Goal: Information Seeking & Learning: Learn about a topic

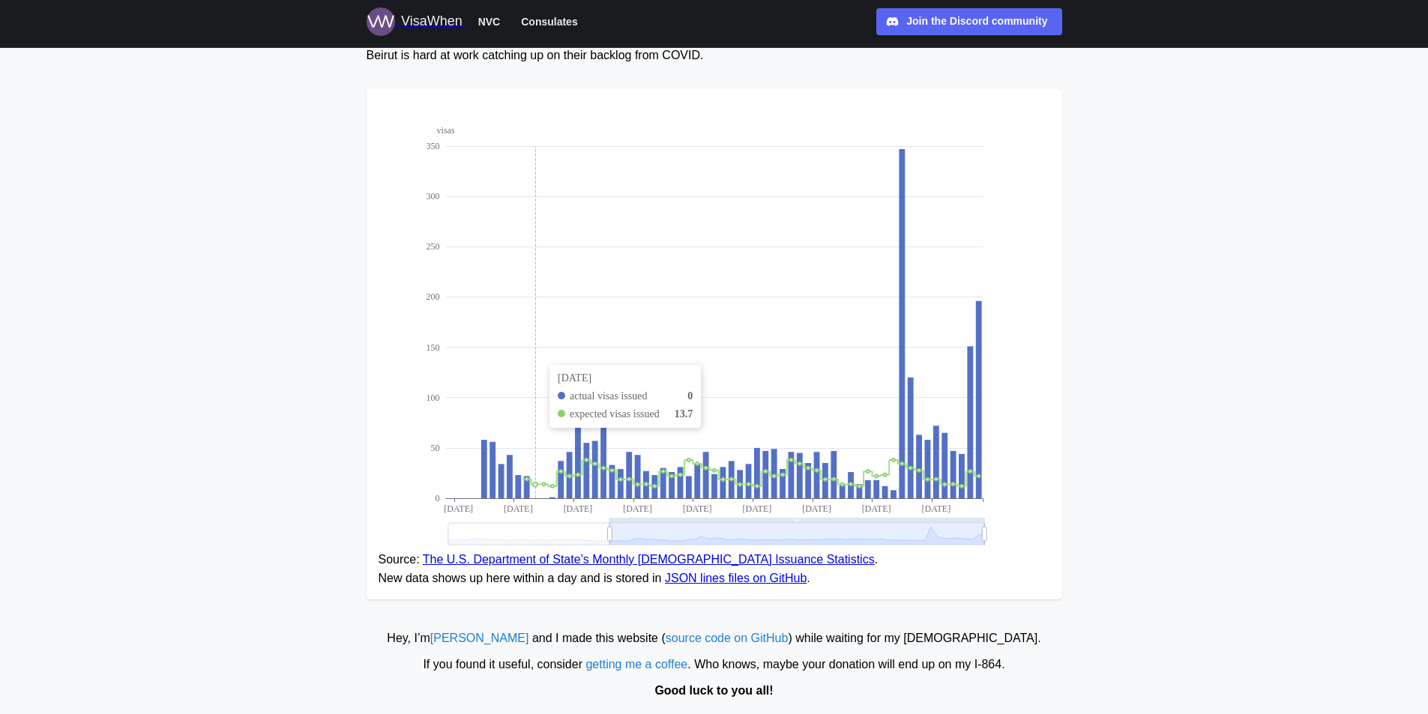
scroll to position [150, 0]
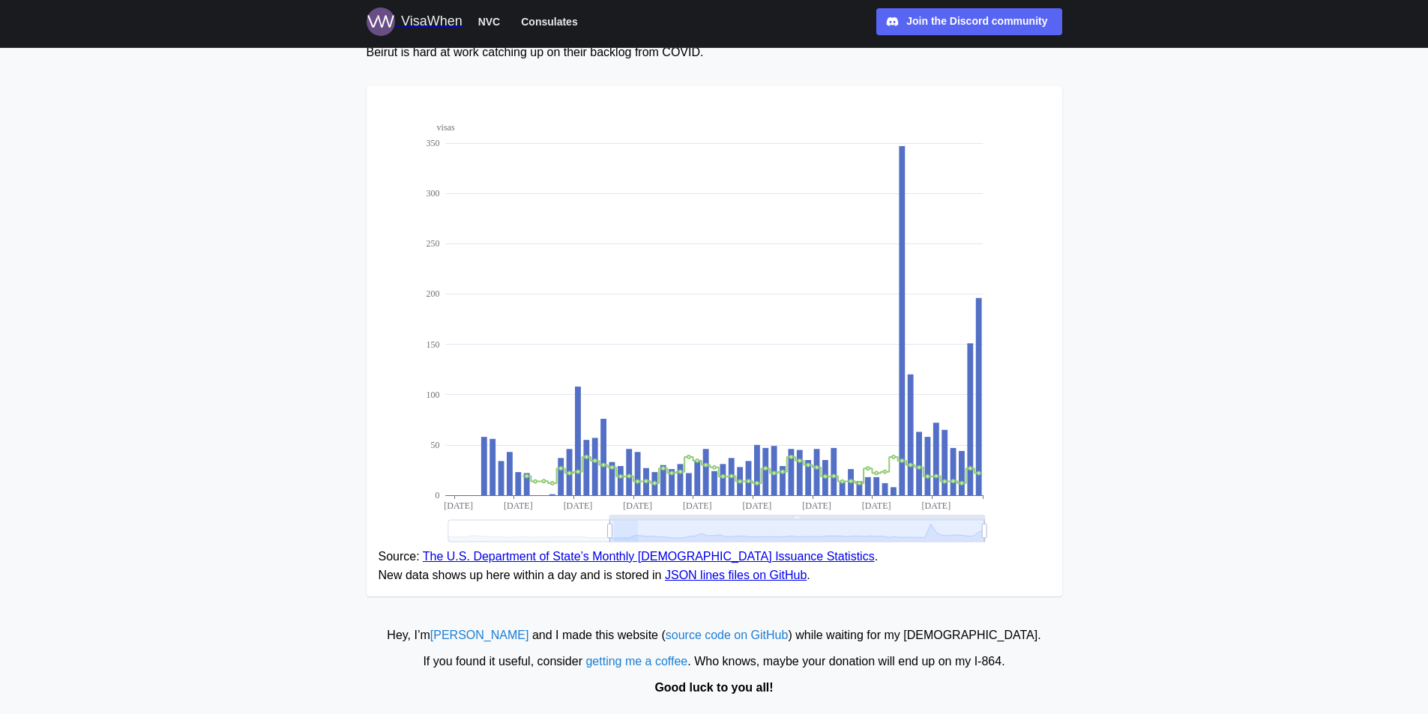
drag, startPoint x: 613, startPoint y: 533, endPoint x: 669, endPoint y: 536, distance: 56.3
click at [666, 536] on icon at bounding box center [716, 531] width 537 height 22
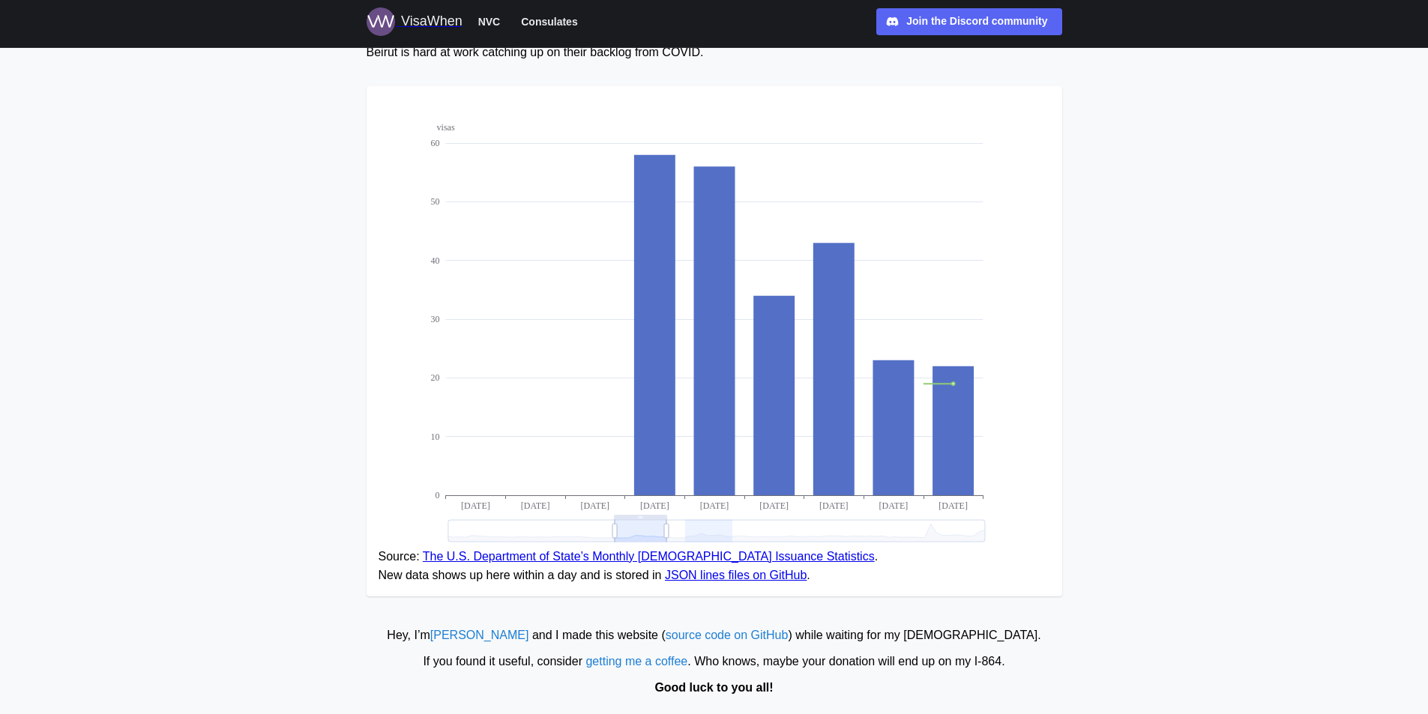
drag, startPoint x: 720, startPoint y: 543, endPoint x: 613, endPoint y: 532, distance: 107.8
click at [613, 532] on g "visas 0 10 20 30 40 50 60 [DATE] [DATE] [DATE] [DATE] [DATE] [DATE] [DATE] [DAT…" at bounding box center [707, 332] width 555 height 421
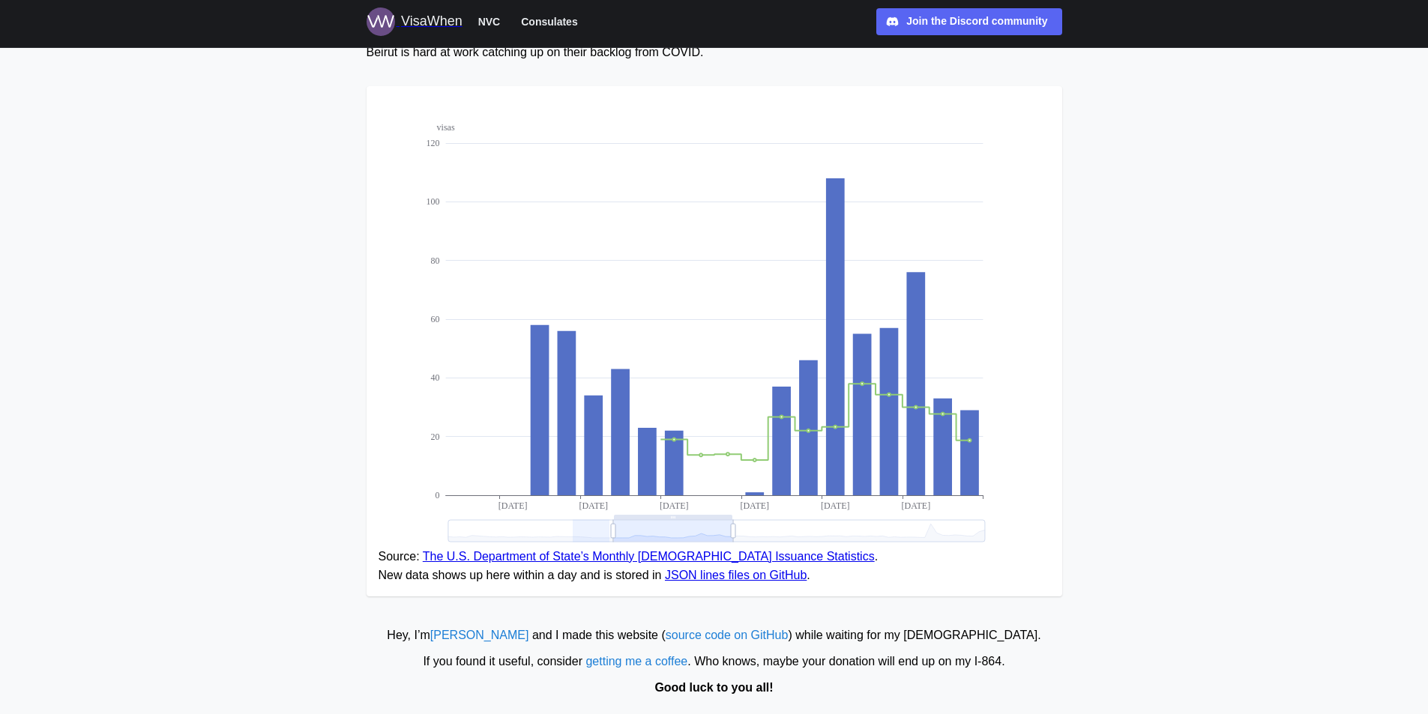
drag, startPoint x: 607, startPoint y: 532, endPoint x: 516, endPoint y: 523, distance: 91.1
click at [516, 524] on icon at bounding box center [716, 531] width 537 height 22
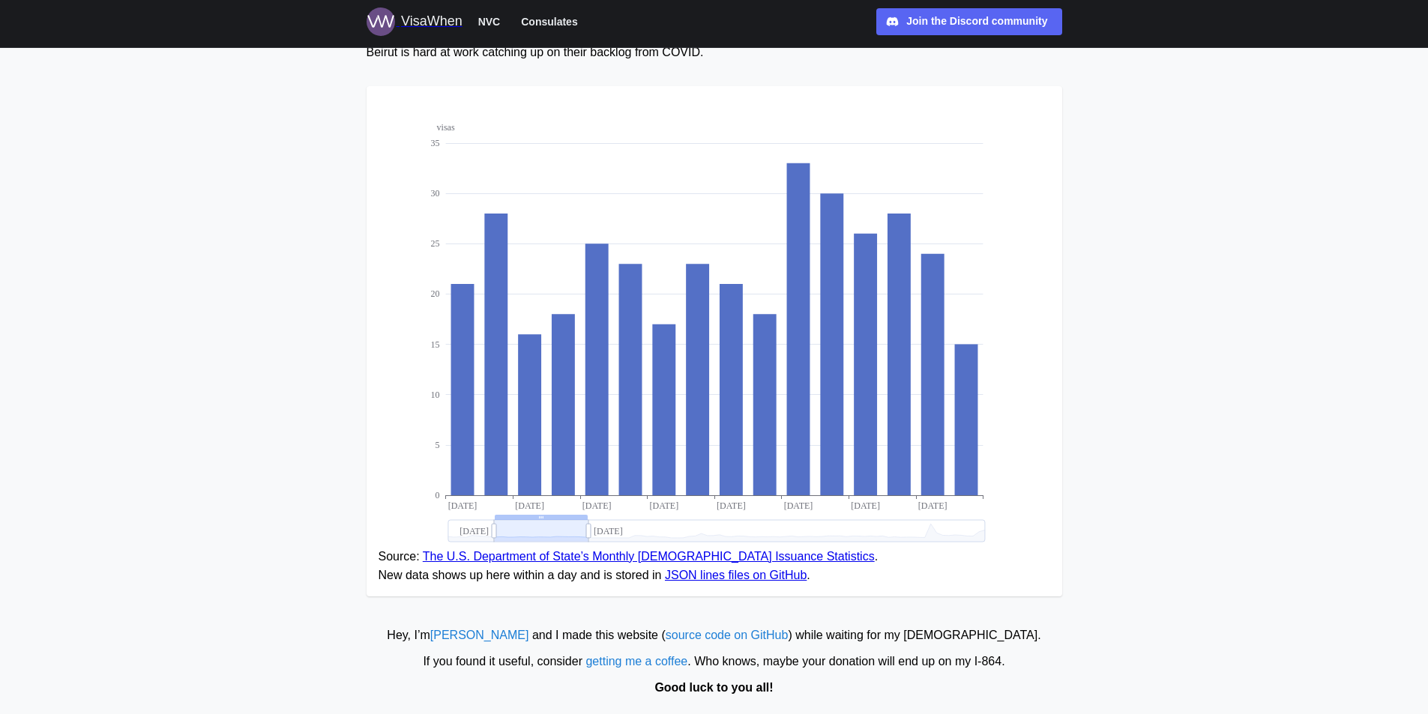
drag, startPoint x: 512, startPoint y: 526, endPoint x: 453, endPoint y: 518, distance: 59.7
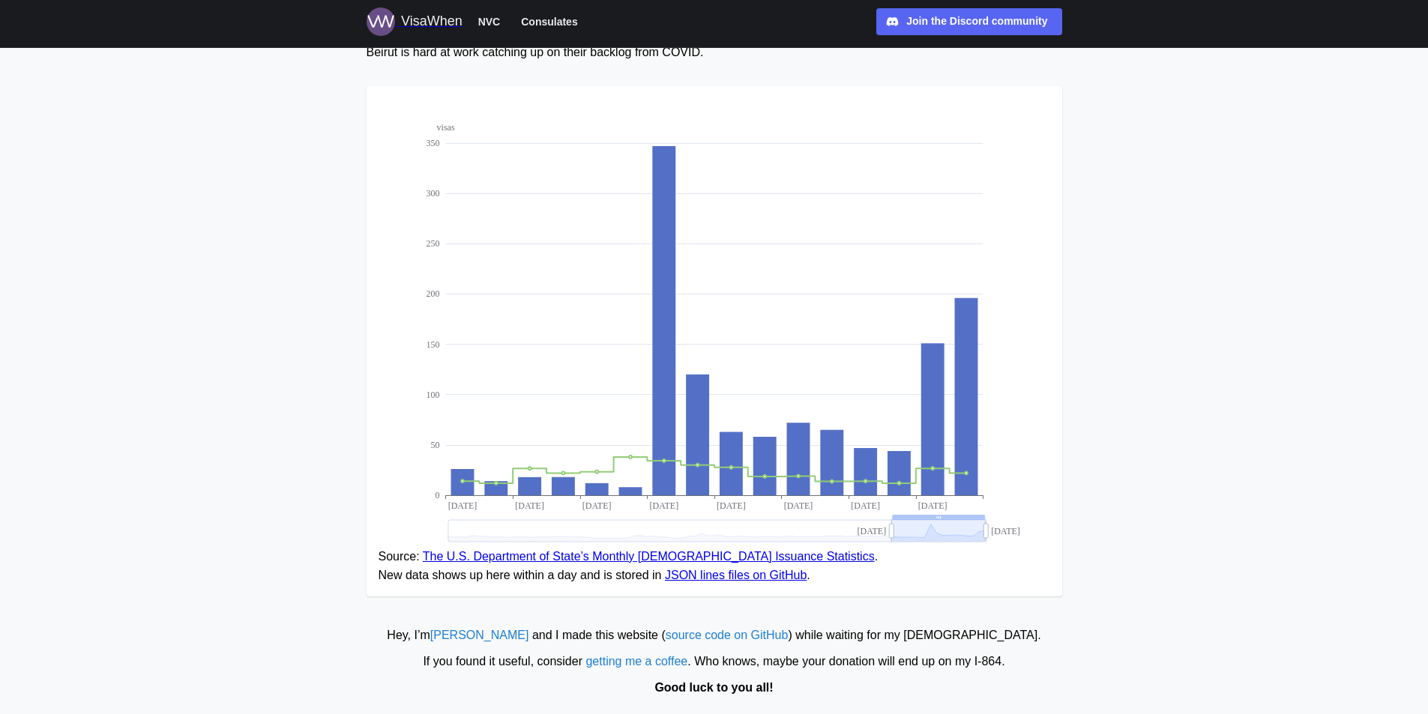
drag, startPoint x: 487, startPoint y: 526, endPoint x: 976, endPoint y: 537, distance: 488.9
click at [975, 553] on figure "visas 0 50 100 150 200 250 300 350 [DATE] [DATE] [DATE] [DATE] [DATE] [DATE] [D…" at bounding box center [715, 341] width 696 height 511
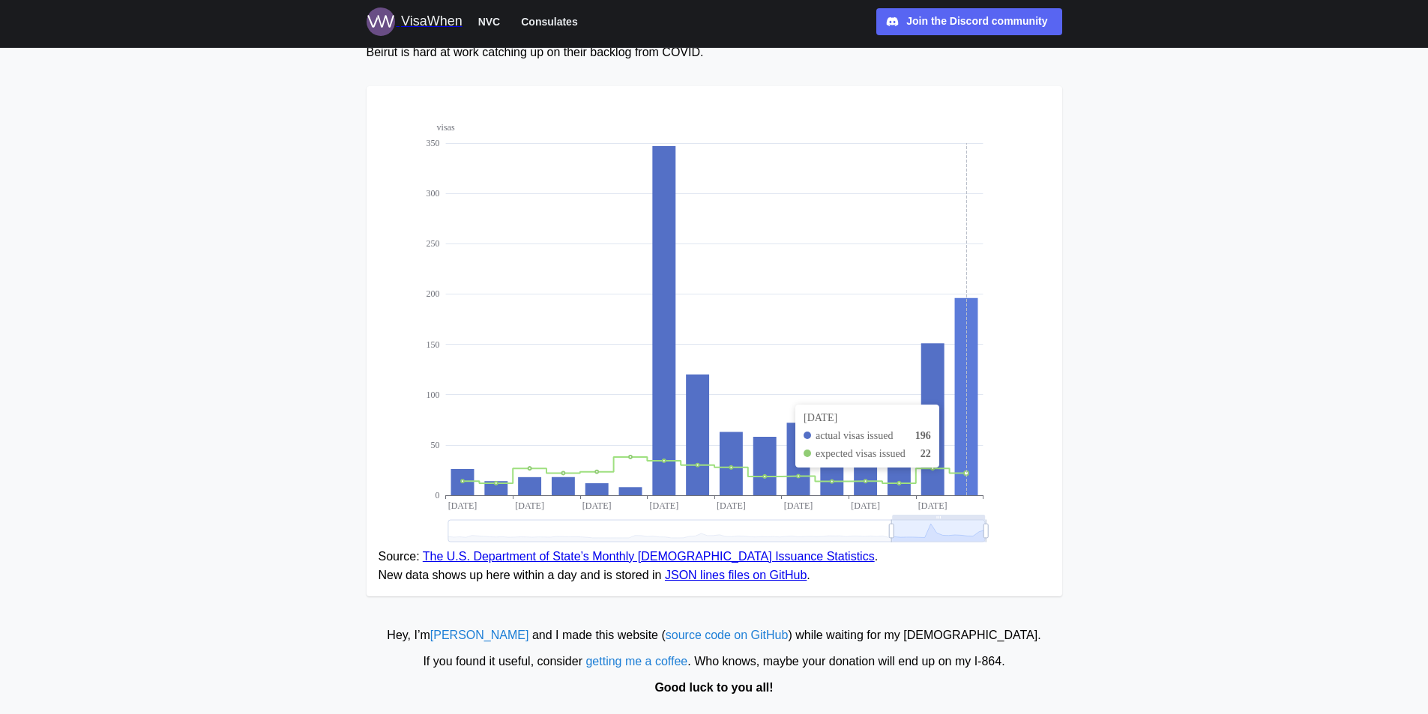
click at [974, 481] on icon at bounding box center [965, 396] width 23 height 197
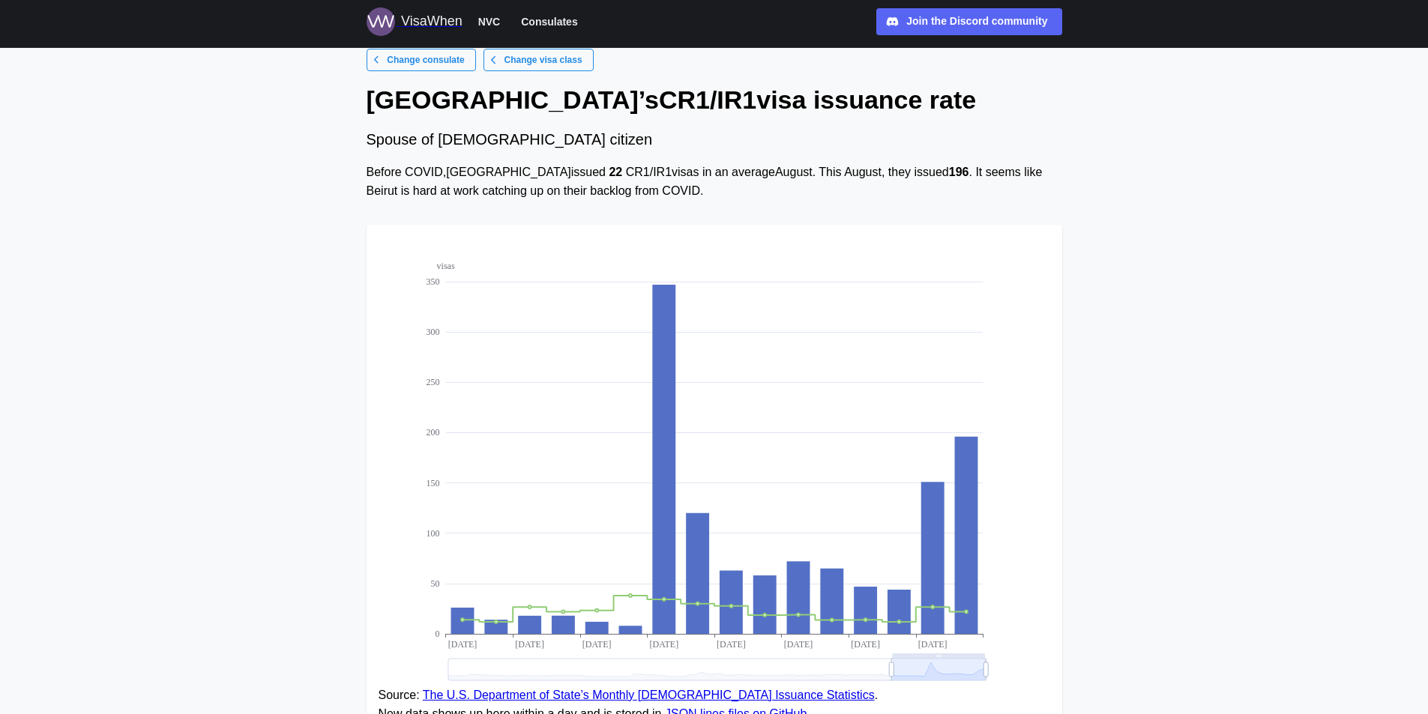
scroll to position [0, 0]
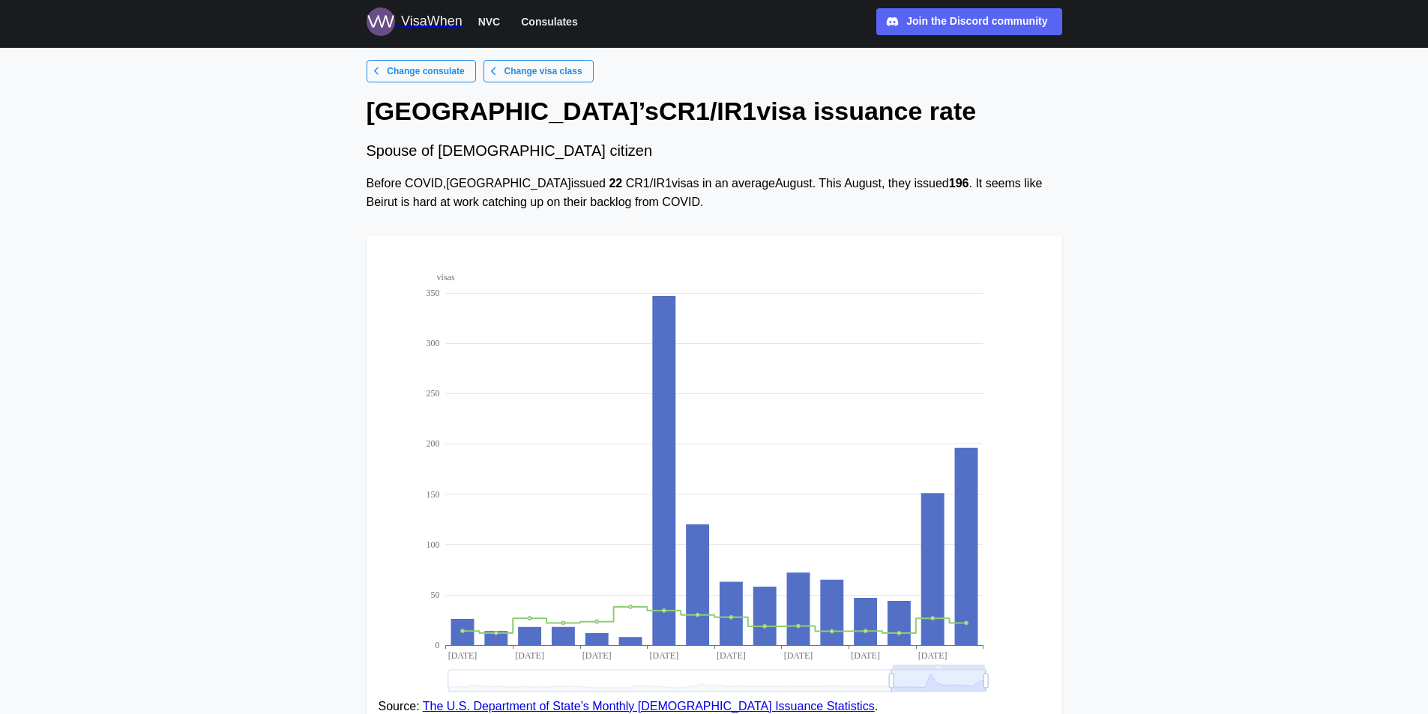
click at [451, 67] on span "Change consulate" at bounding box center [425, 71] width 77 height 21
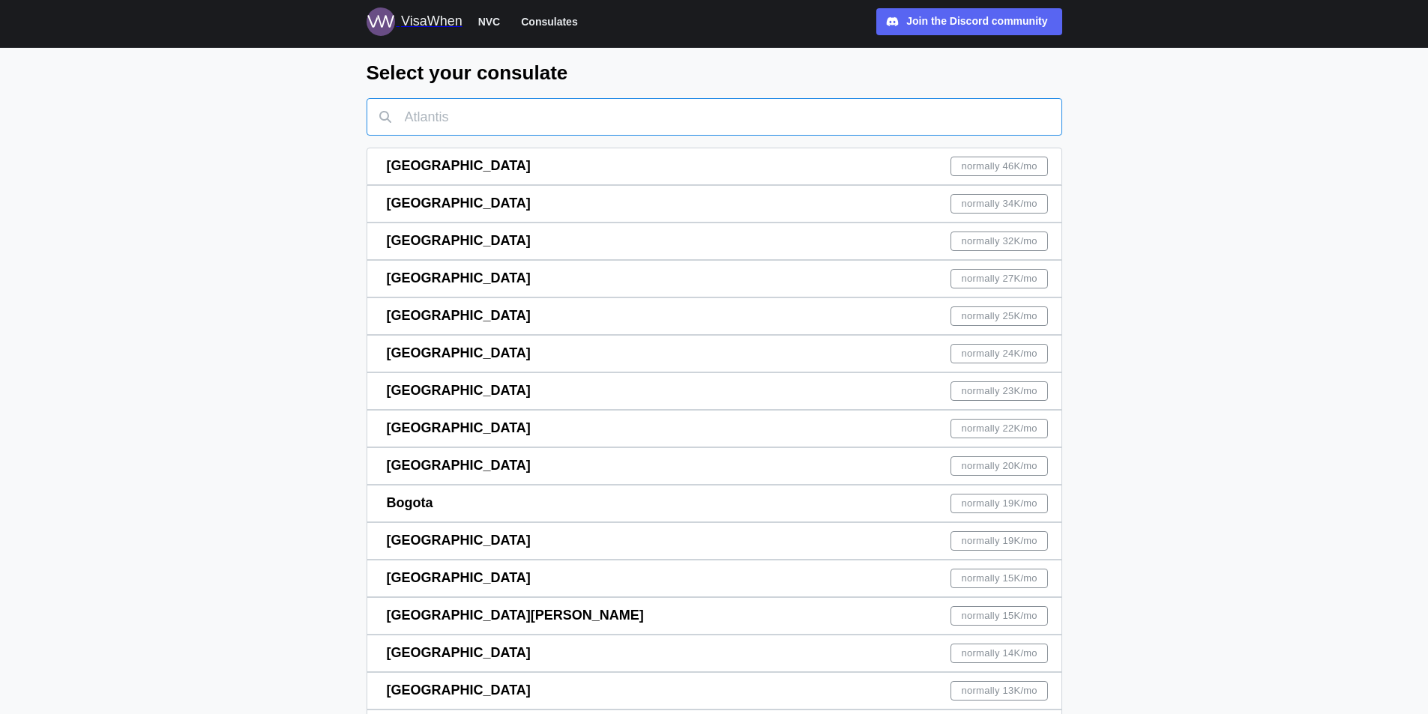
click at [467, 115] on input "text" at bounding box center [715, 116] width 696 height 37
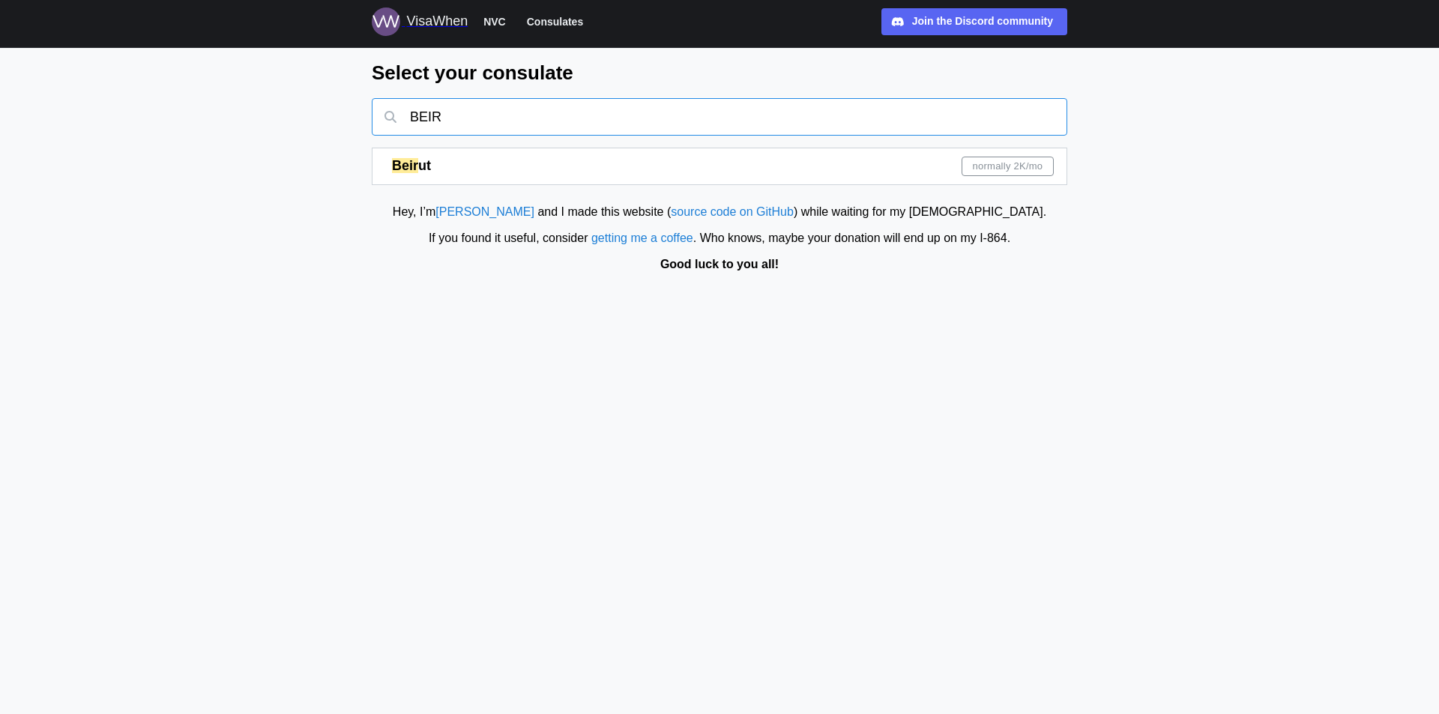
type input "BEIR"
click at [740, 163] on div "Beir ut normally 2K /mo" at bounding box center [723, 166] width 662 height 36
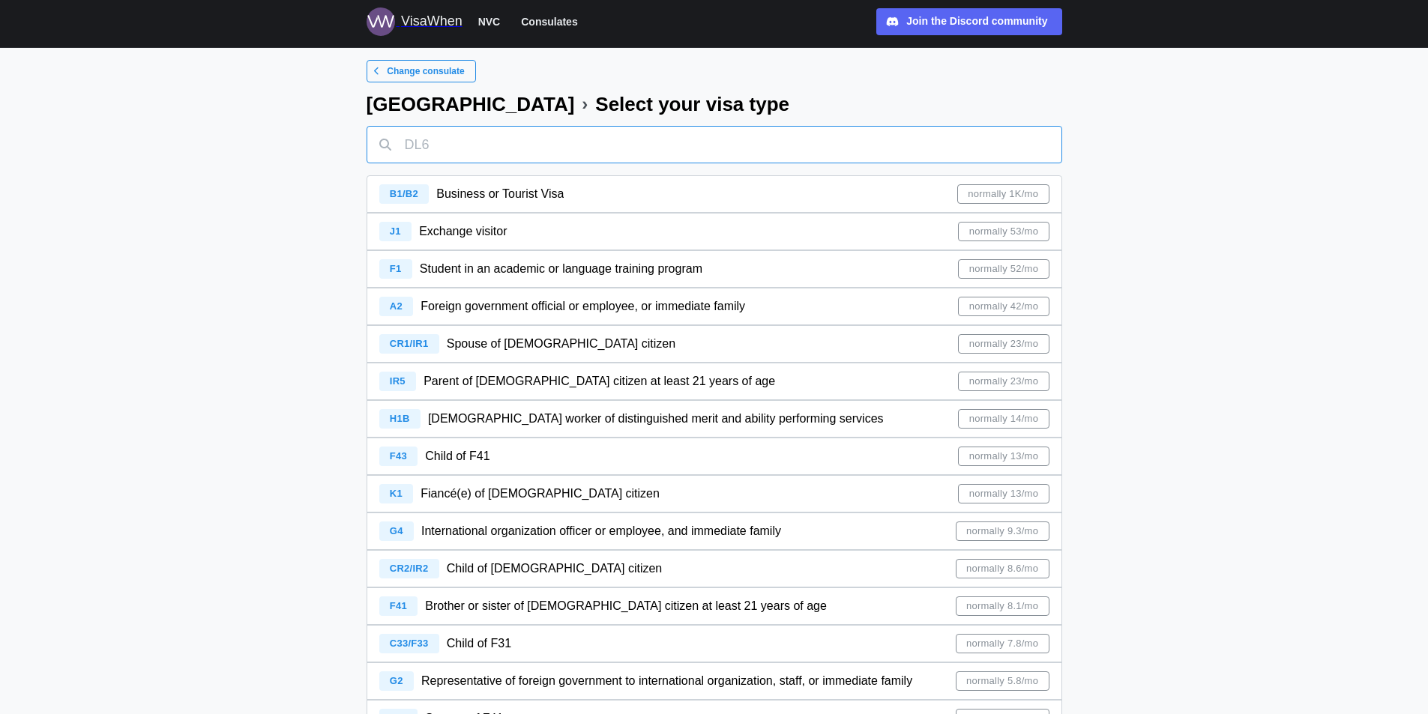
drag, startPoint x: 529, startPoint y: 148, endPoint x: 522, endPoint y: 148, distance: 7.5
click at [530, 148] on input "text" at bounding box center [715, 144] width 696 height 37
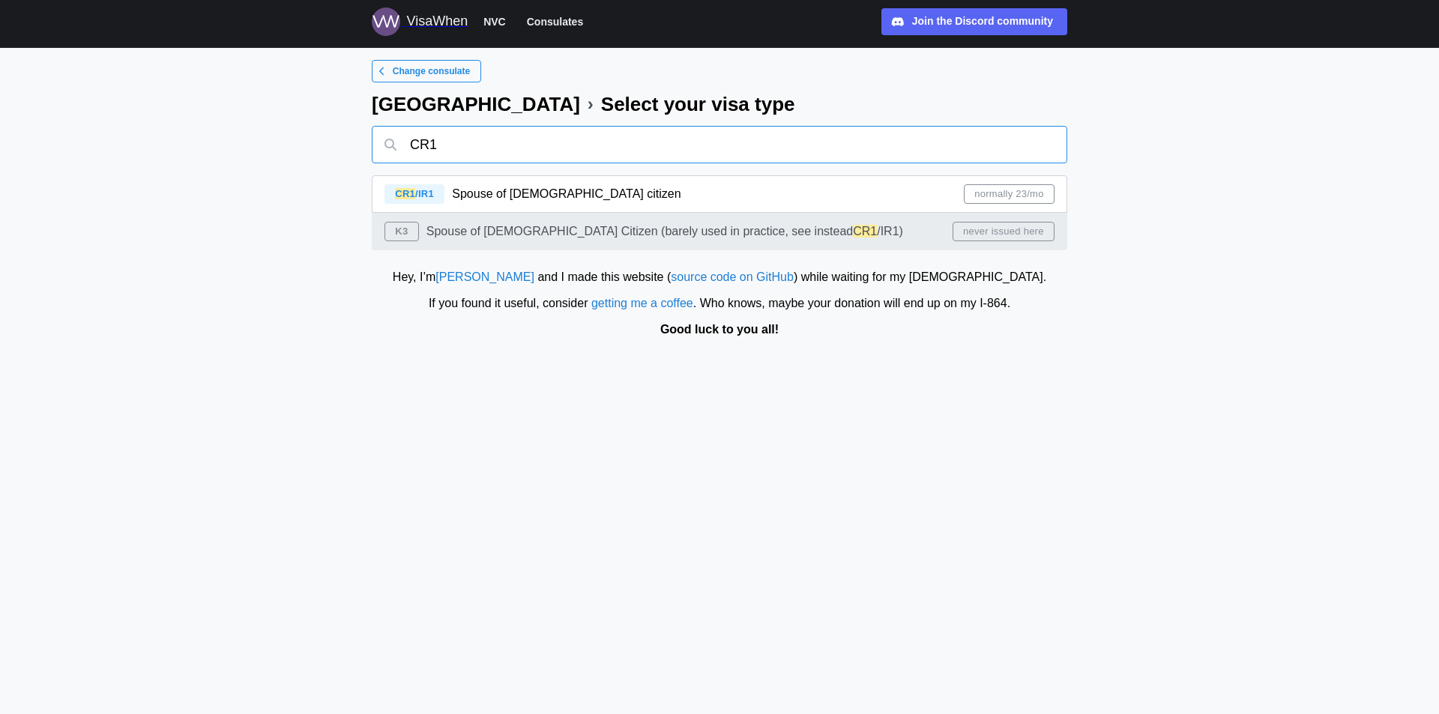
type input "CR1"
click at [538, 196] on span "Spouse of [DEMOGRAPHIC_DATA] citizen" at bounding box center [566, 193] width 229 height 13
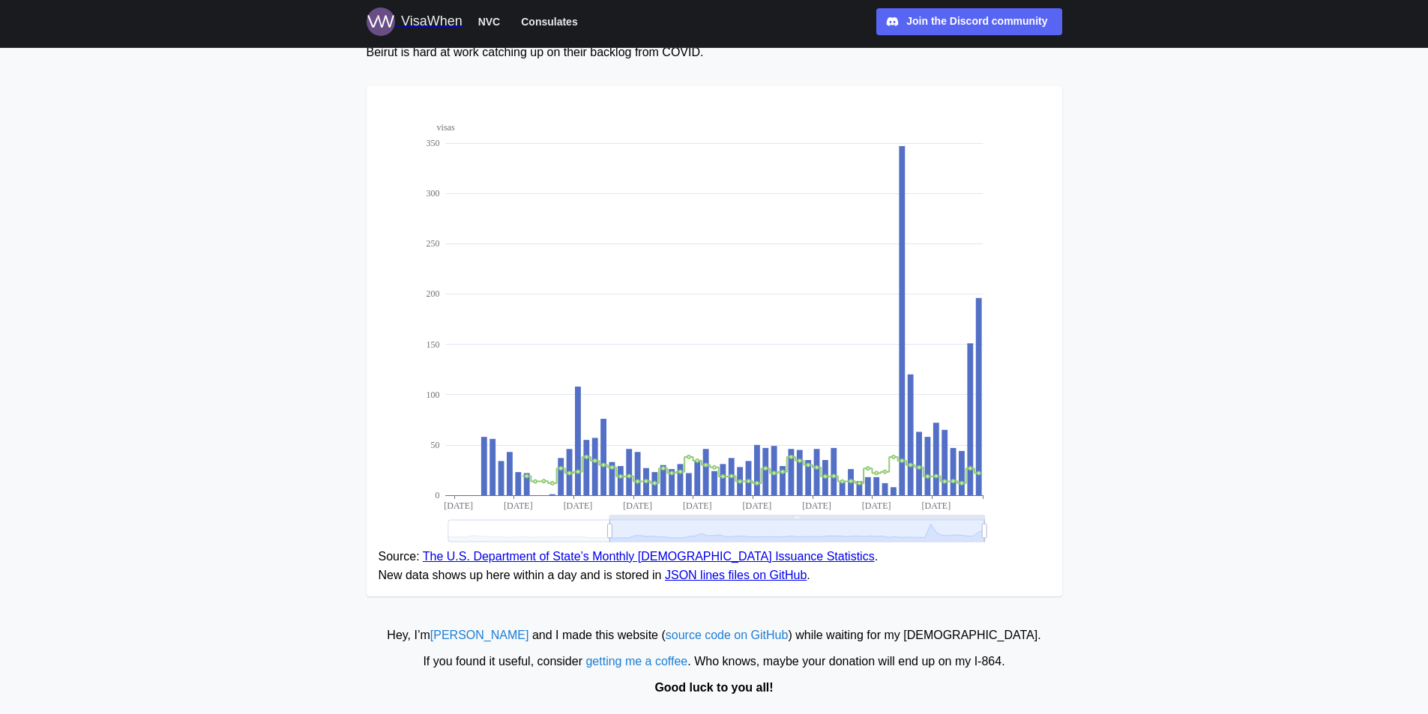
scroll to position [151, 0]
click at [592, 558] on link "The U.S. Department of State’s Monthly [DEMOGRAPHIC_DATA] Issuance Statistics" at bounding box center [649, 555] width 452 height 13
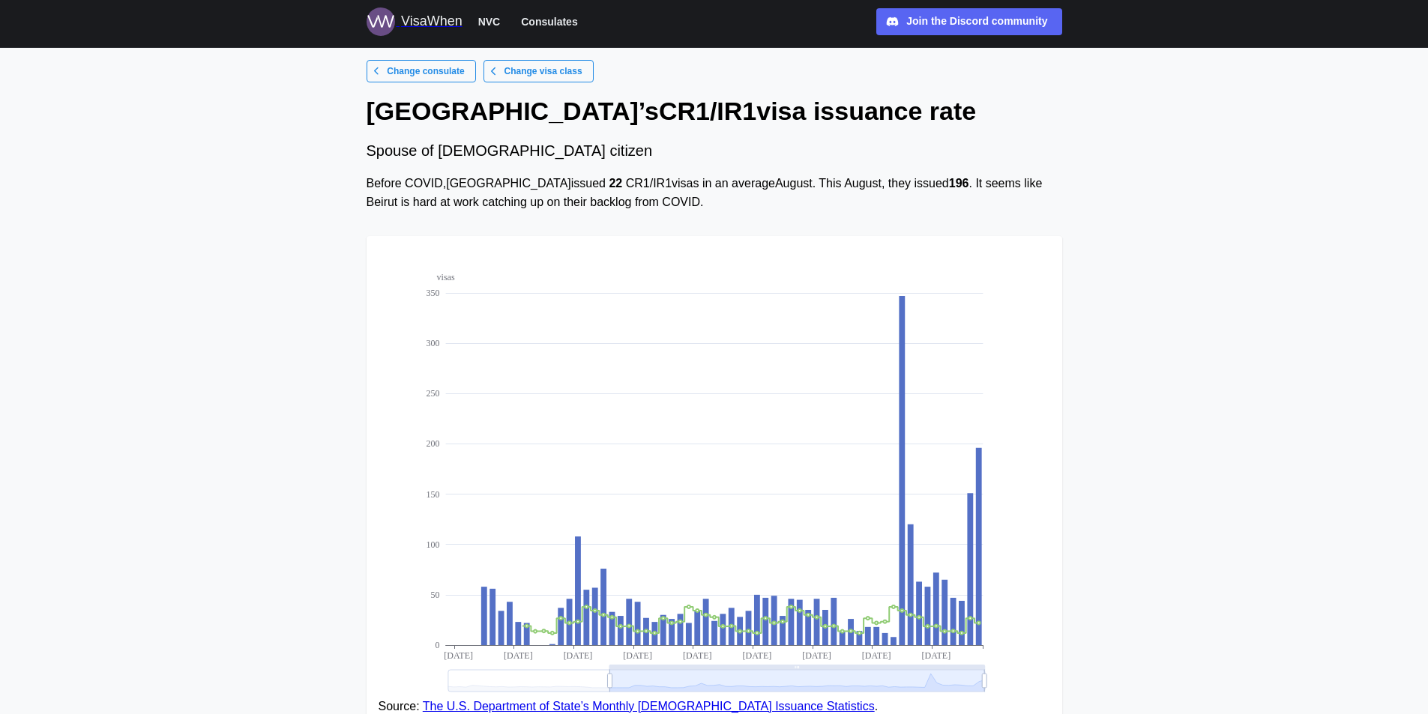
scroll to position [151, 0]
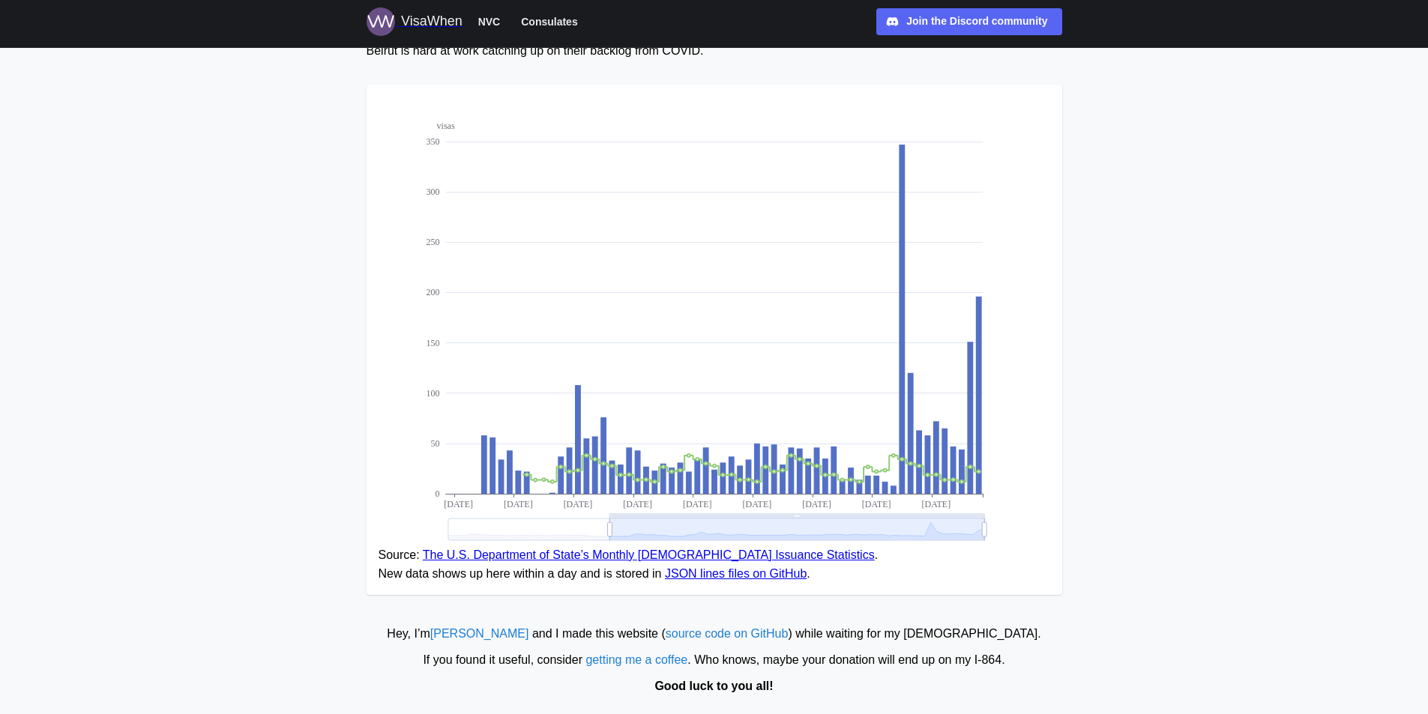
click at [712, 574] on link "JSON lines files on GitHub" at bounding box center [736, 574] width 142 height 13
